Goal: Contribute content

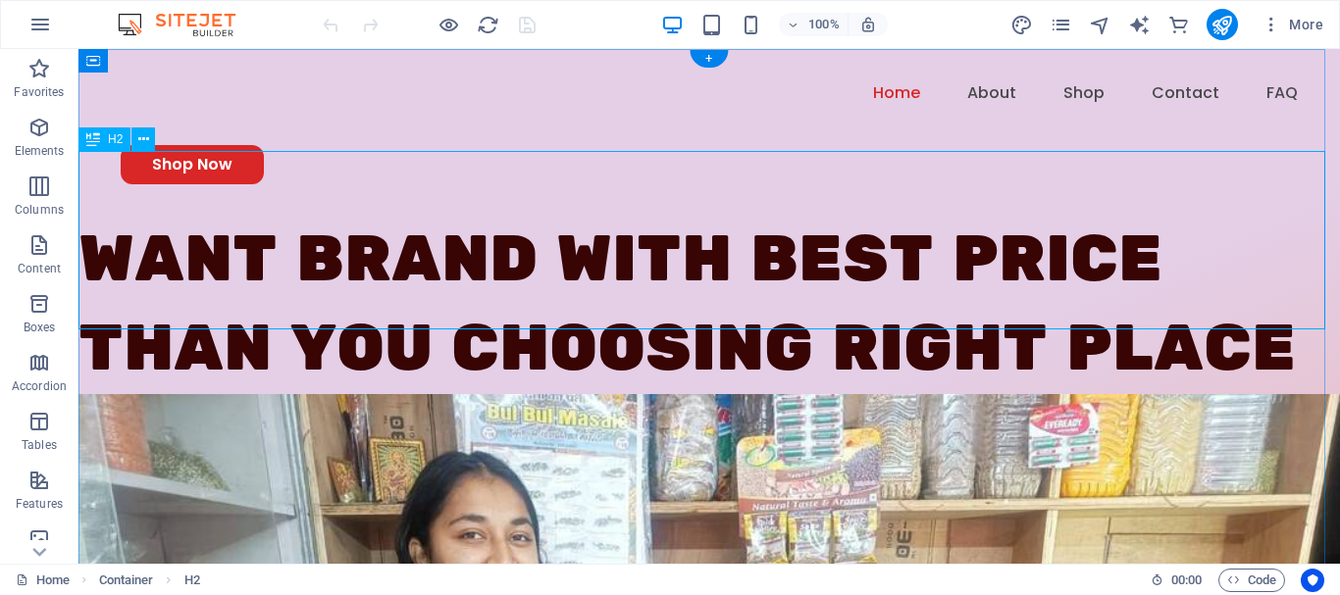
click at [303, 216] on div "Want brand with best price than you choosing right place" at bounding box center [709, 305] width 1262 height 179
click at [289, 216] on div "Want brand with best price than you choosing right place" at bounding box center [709, 305] width 1262 height 179
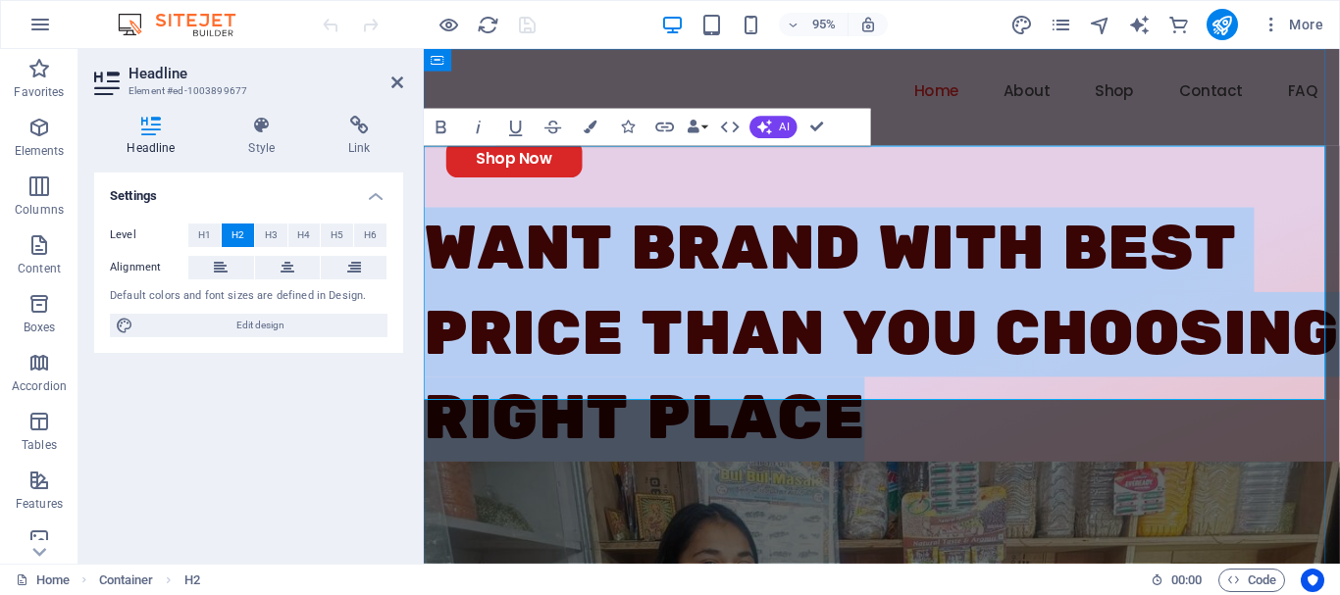
click at [643, 216] on h2 "Want brand with best price than you choosing right place" at bounding box center [906, 350] width 964 height 268
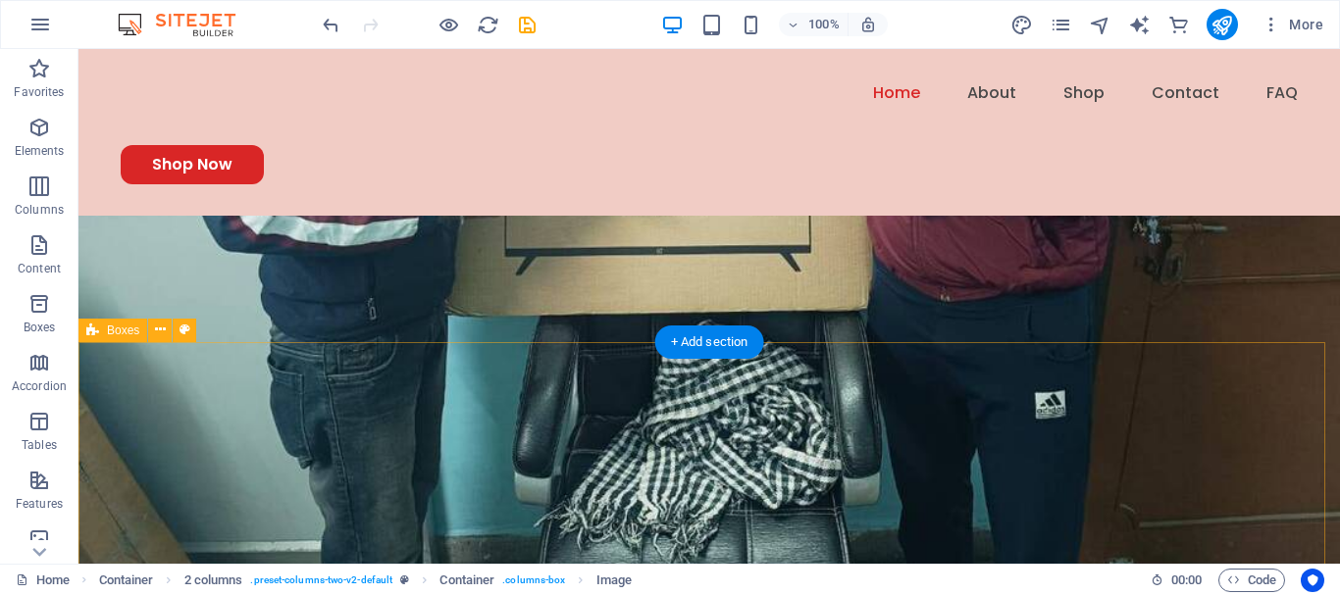
scroll to position [1707, 0]
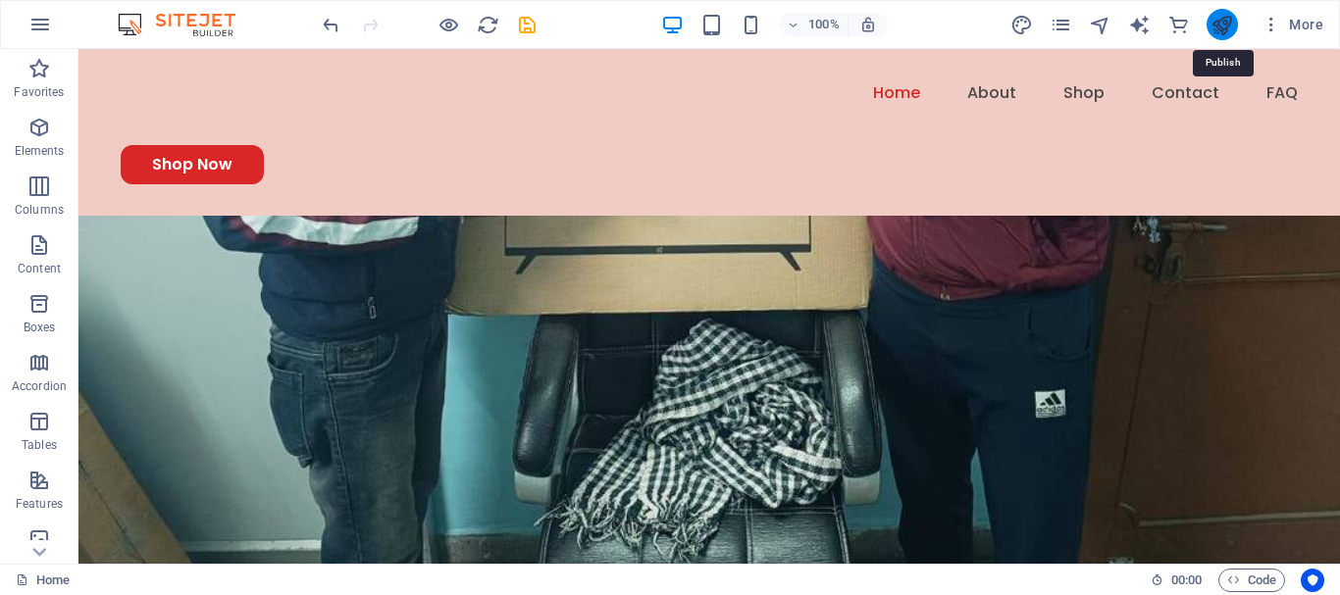
click at [1228, 31] on icon "publish" at bounding box center [1222, 25] width 23 height 23
